Goal: Information Seeking & Learning: Learn about a topic

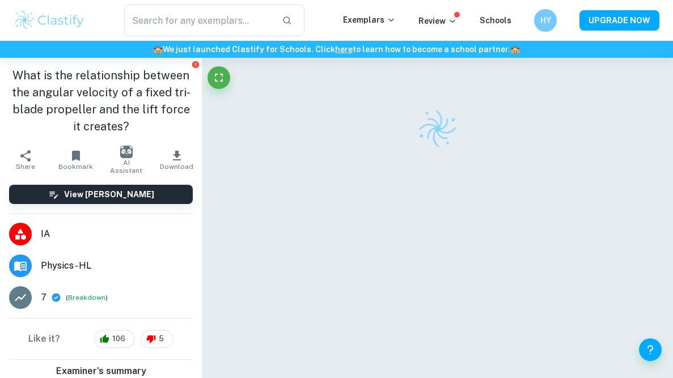
scroll to position [129, 0]
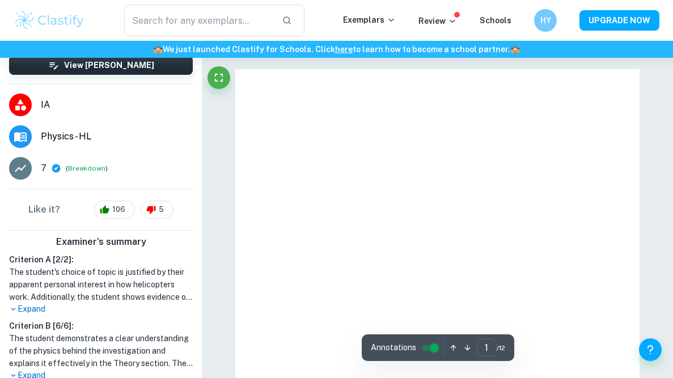
click at [36, 308] on p "Expand" at bounding box center [101, 309] width 184 height 12
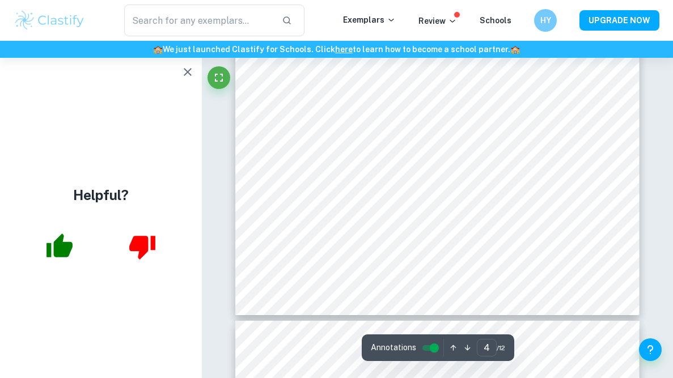
scroll to position [2189, 0]
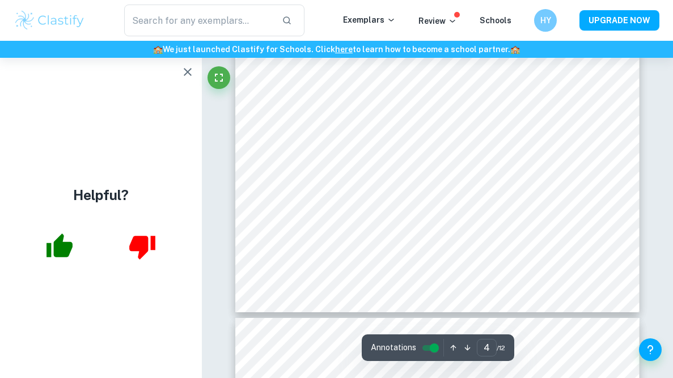
click at [192, 67] on icon "button" at bounding box center [188, 72] width 14 height 14
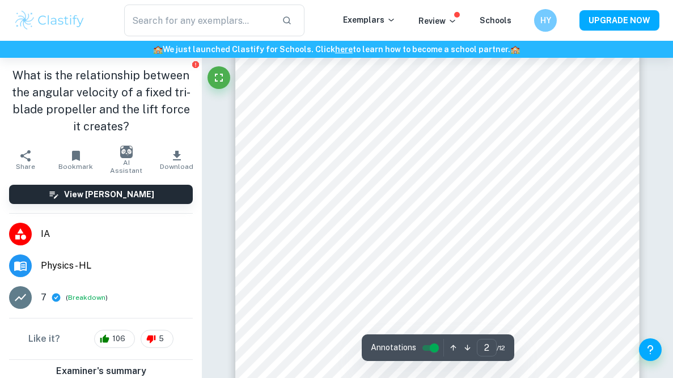
scroll to position [0, 0]
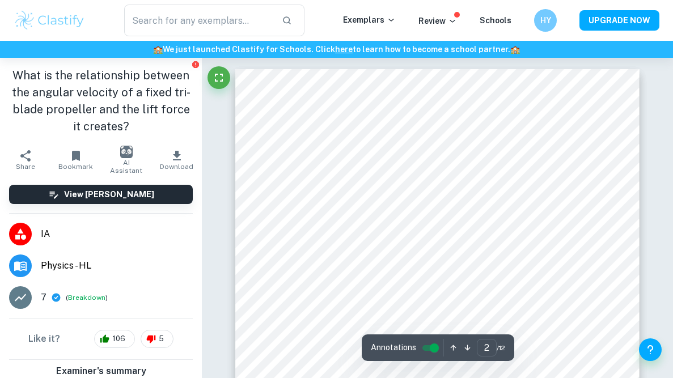
type input "1"
